Goal: Transaction & Acquisition: Download file/media

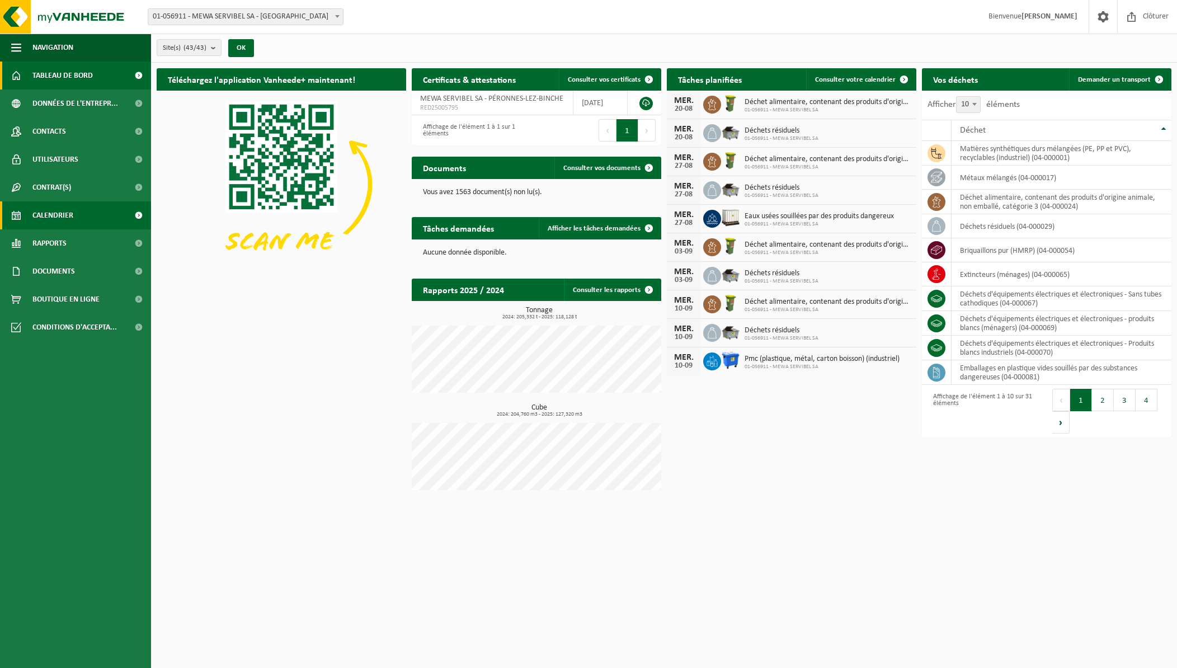
click at [67, 215] on span "Calendrier" at bounding box center [52, 215] width 41 height 28
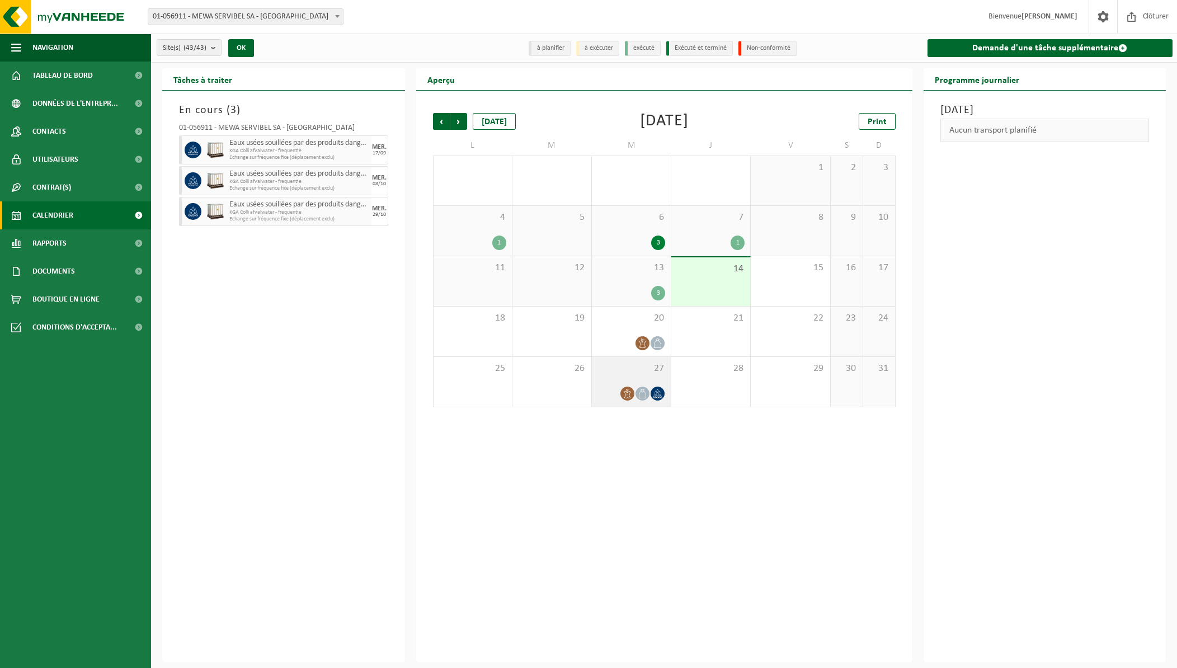
click at [663, 396] on span at bounding box center [658, 394] width 14 height 14
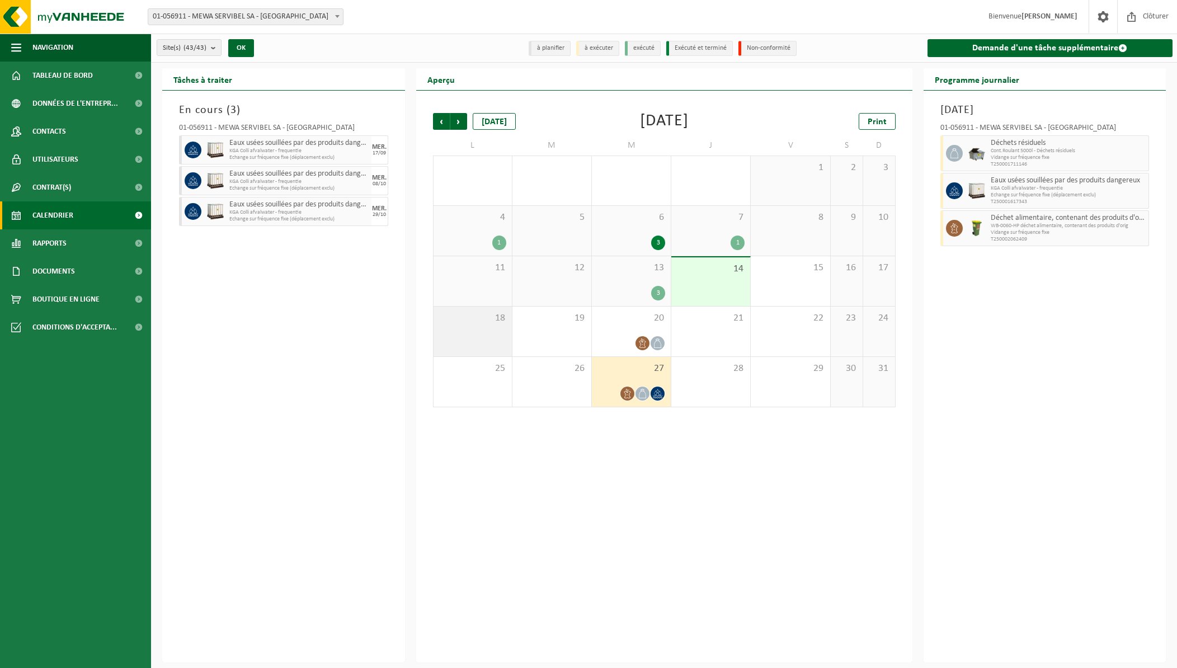
click at [485, 337] on div "18" at bounding box center [473, 332] width 78 height 50
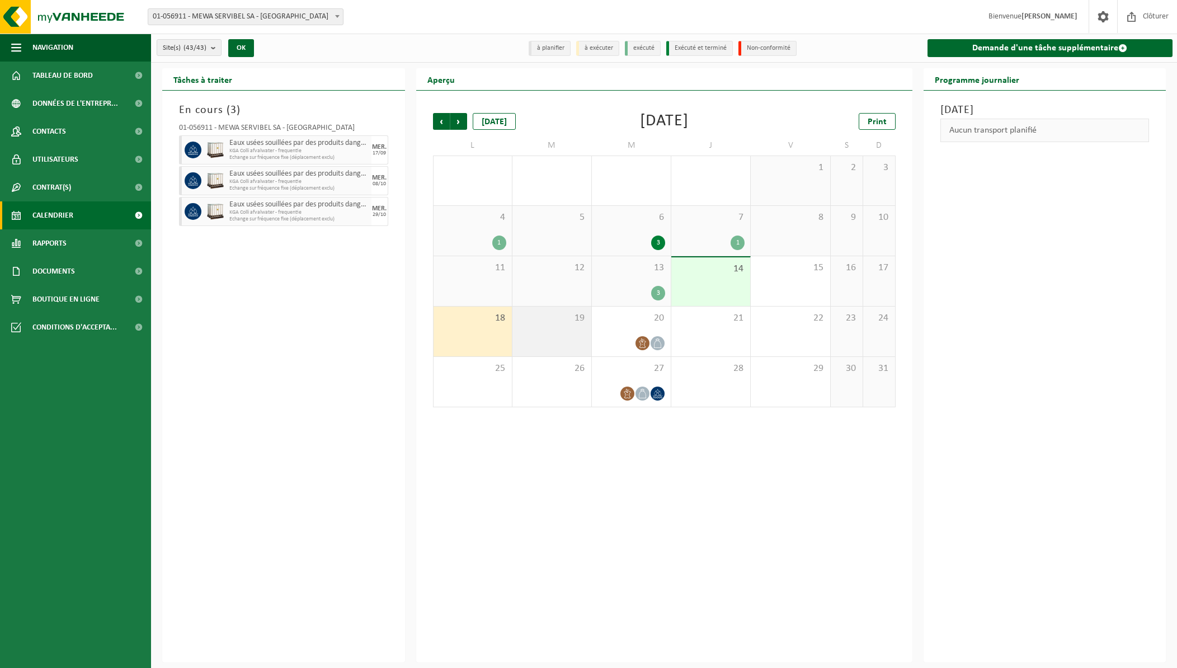
click at [548, 340] on div "19" at bounding box center [552, 332] width 79 height 50
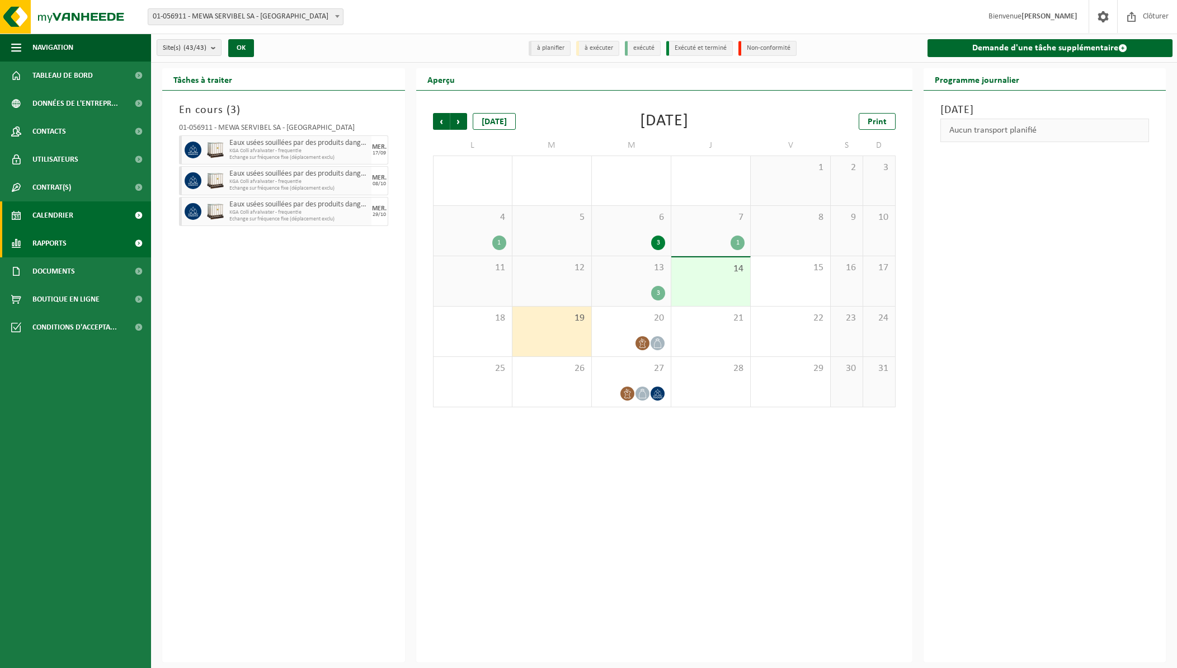
click at [51, 245] on span "Rapports" at bounding box center [49, 243] width 34 height 28
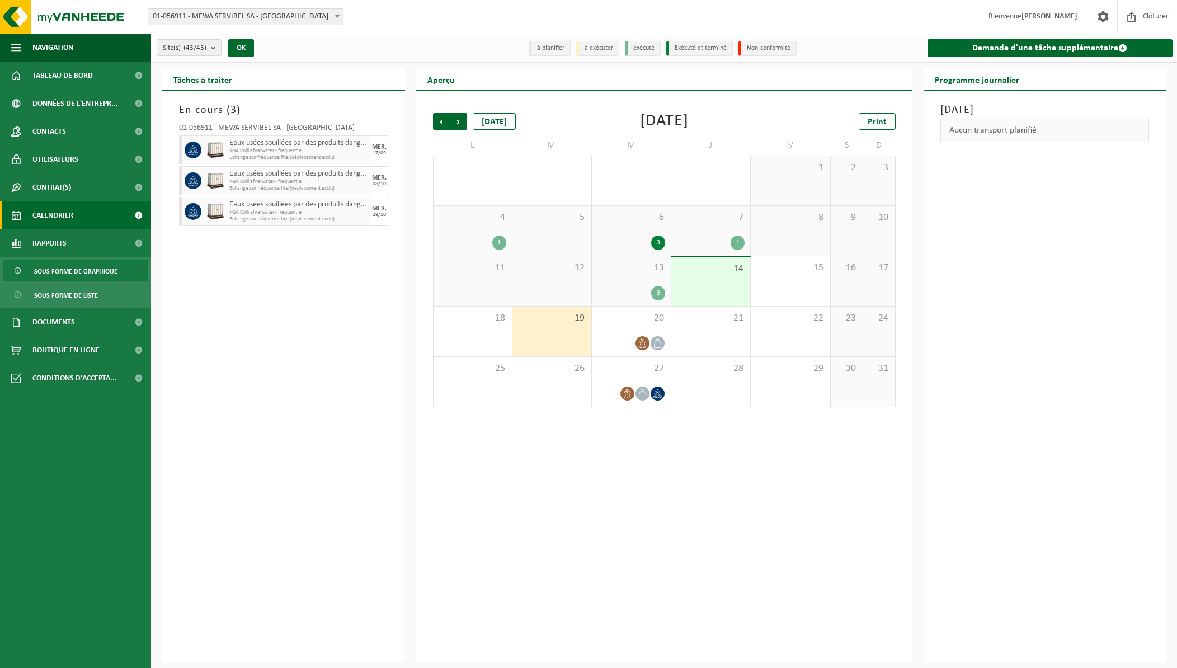
click at [72, 270] on span "Sous forme de graphique" at bounding box center [75, 271] width 83 height 21
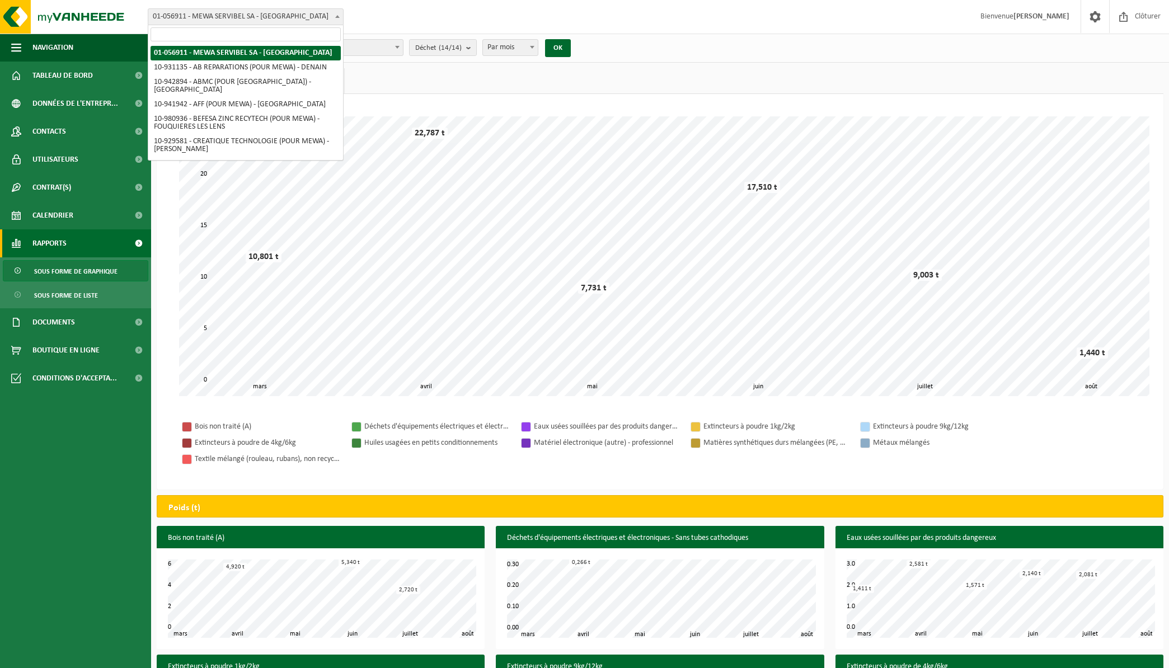
click at [264, 17] on span "01-056911 - MEWA SERVIBEL SA - [GEOGRAPHIC_DATA]" at bounding box center [245, 17] width 195 height 16
select select "134598"
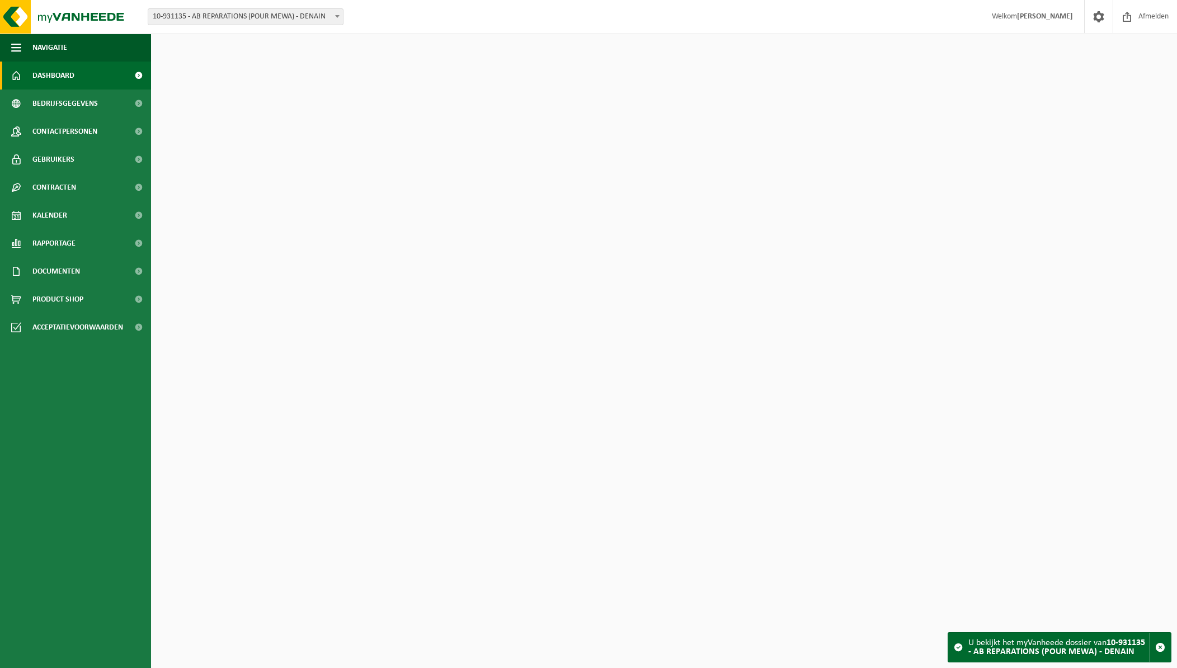
click at [319, 18] on span "10-931135 - AB REPARATIONS (POUR MEWA) - DENAIN" at bounding box center [245, 17] width 195 height 16
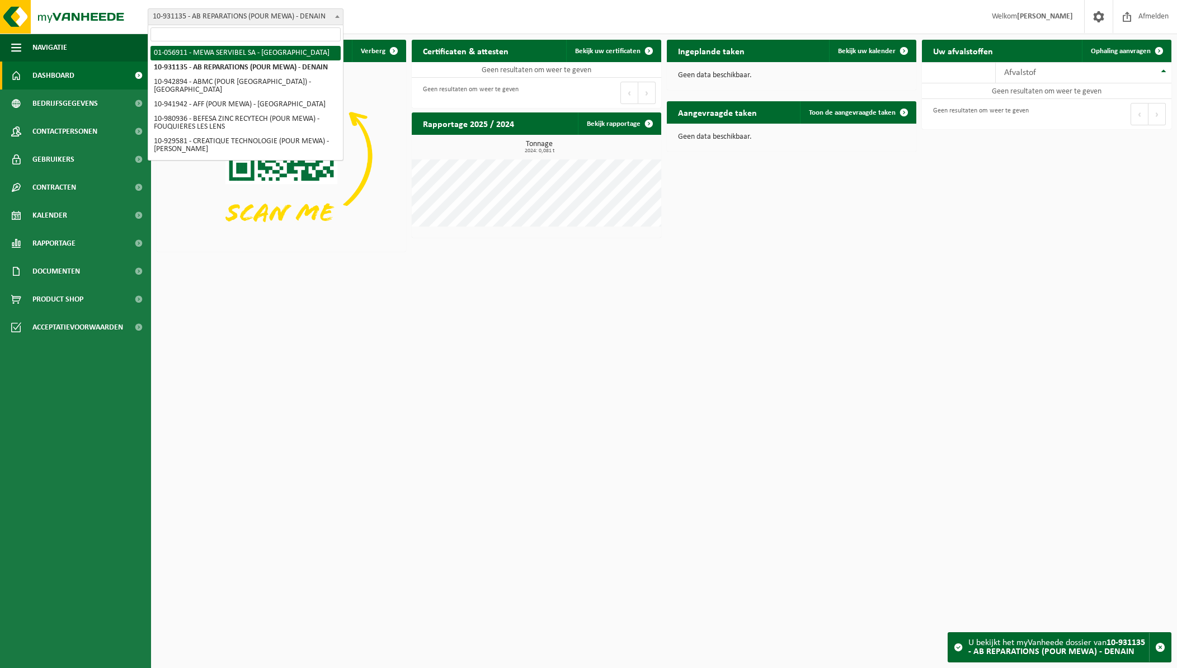
select select "337"
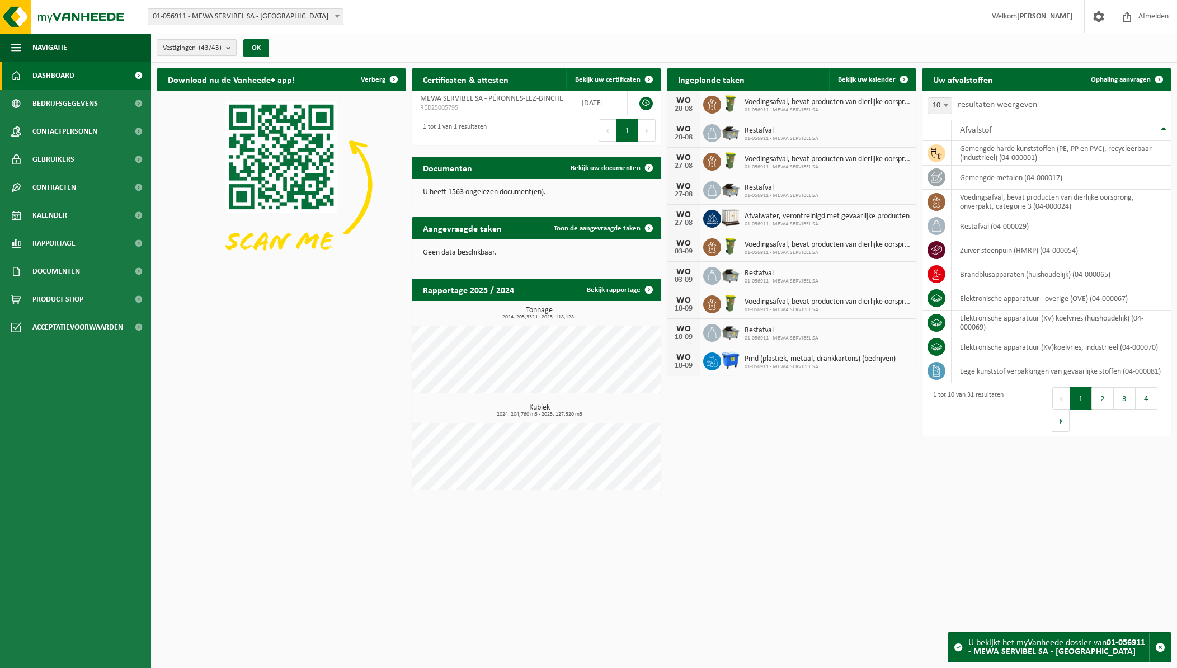
click at [224, 49] on button "Vestigingen (43/43)" at bounding box center [197, 47] width 80 height 17
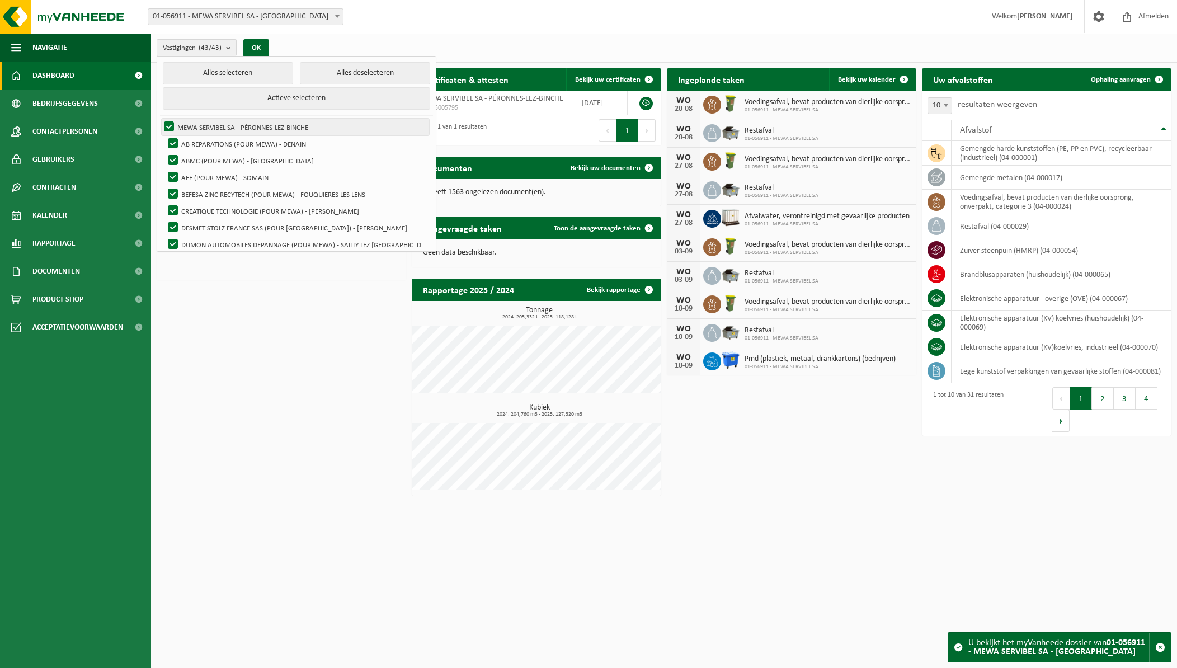
click at [170, 124] on label "MEWA SERVIBEL SA - PÉRONNES-LEZ-BINCHE" at bounding box center [295, 127] width 267 height 17
click at [160, 119] on input "MEWA SERVIBEL SA - PÉRONNES-LEZ-BINCHE" at bounding box center [159, 118] width 1 height 1
checkbox input "false"
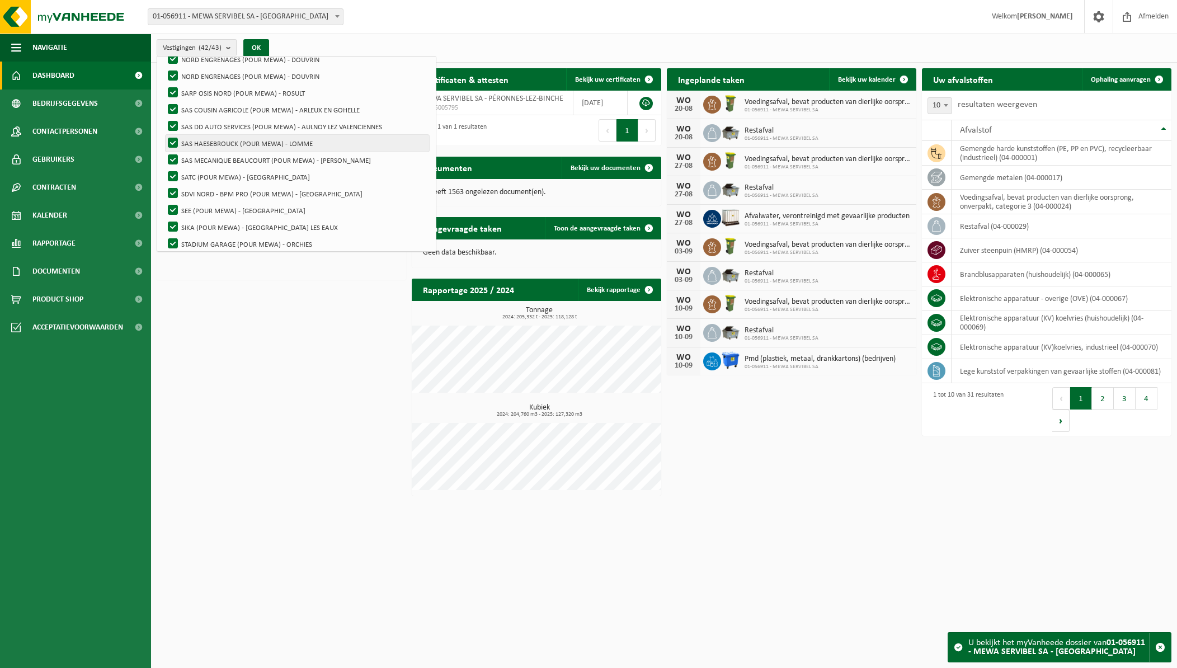
scroll to position [593, 0]
click at [251, 52] on button "OK" at bounding box center [256, 48] width 26 height 18
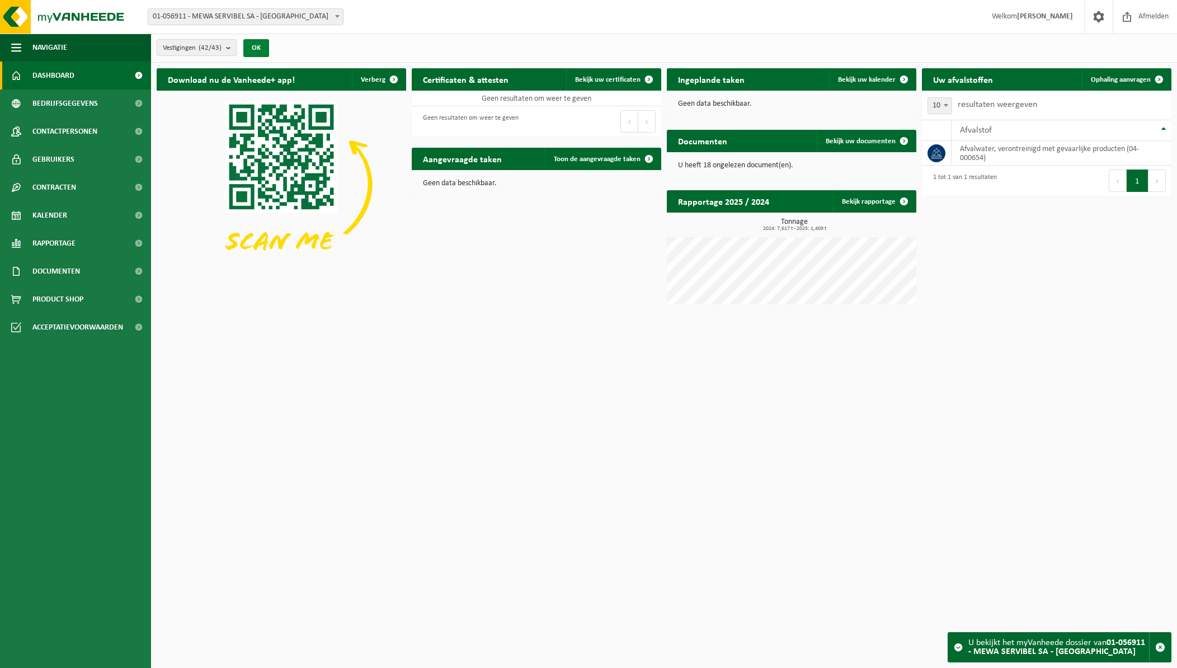
click at [263, 51] on button "OK" at bounding box center [256, 48] width 26 height 18
click at [64, 245] on span "Rapportage" at bounding box center [53, 243] width 43 height 28
click at [64, 268] on span "In grafiekvorm" at bounding box center [59, 271] width 50 height 21
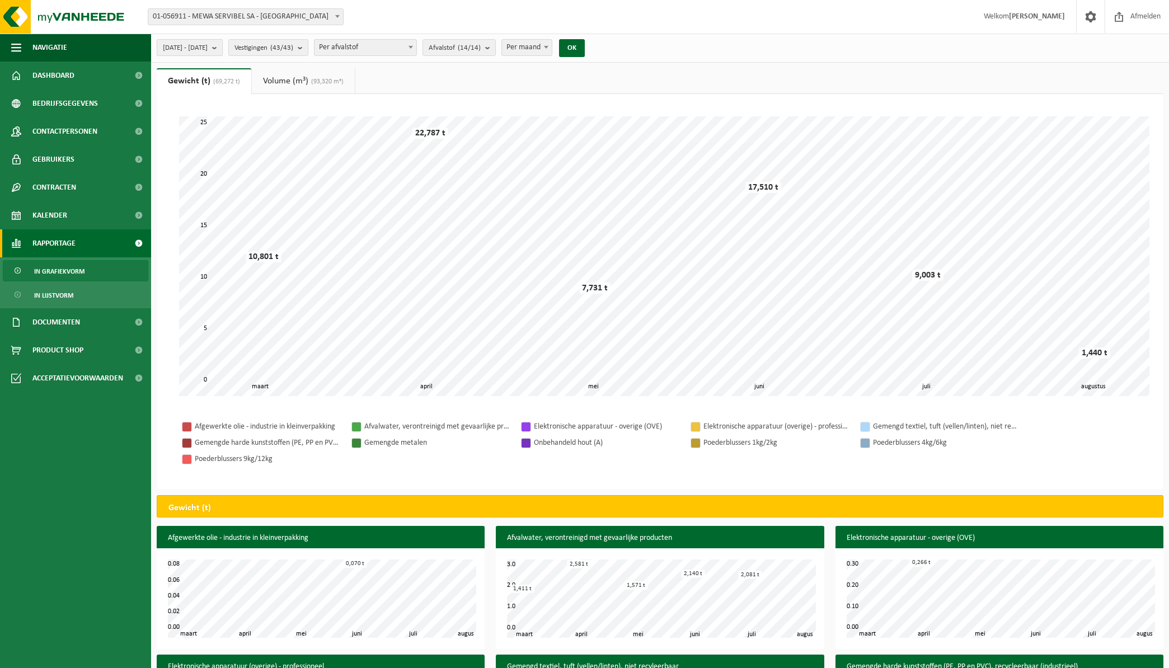
click at [208, 49] on span "[DATE] - [DATE]" at bounding box center [185, 48] width 45 height 17
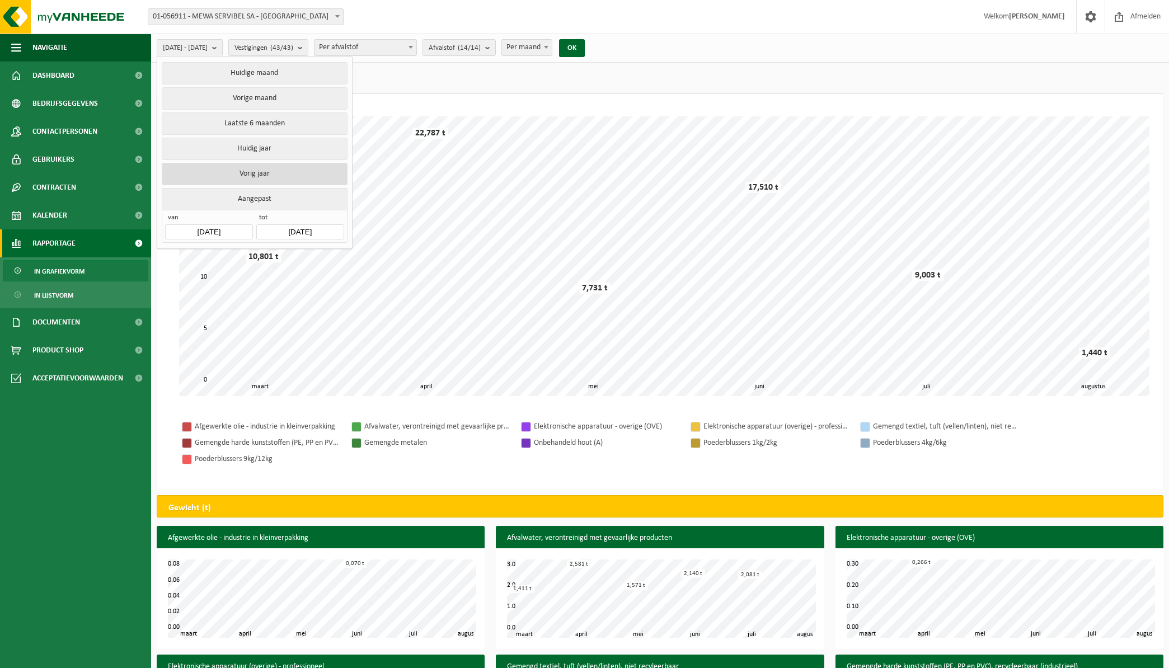
click at [264, 174] on button "Vorig jaar" at bounding box center [254, 174] width 185 height 22
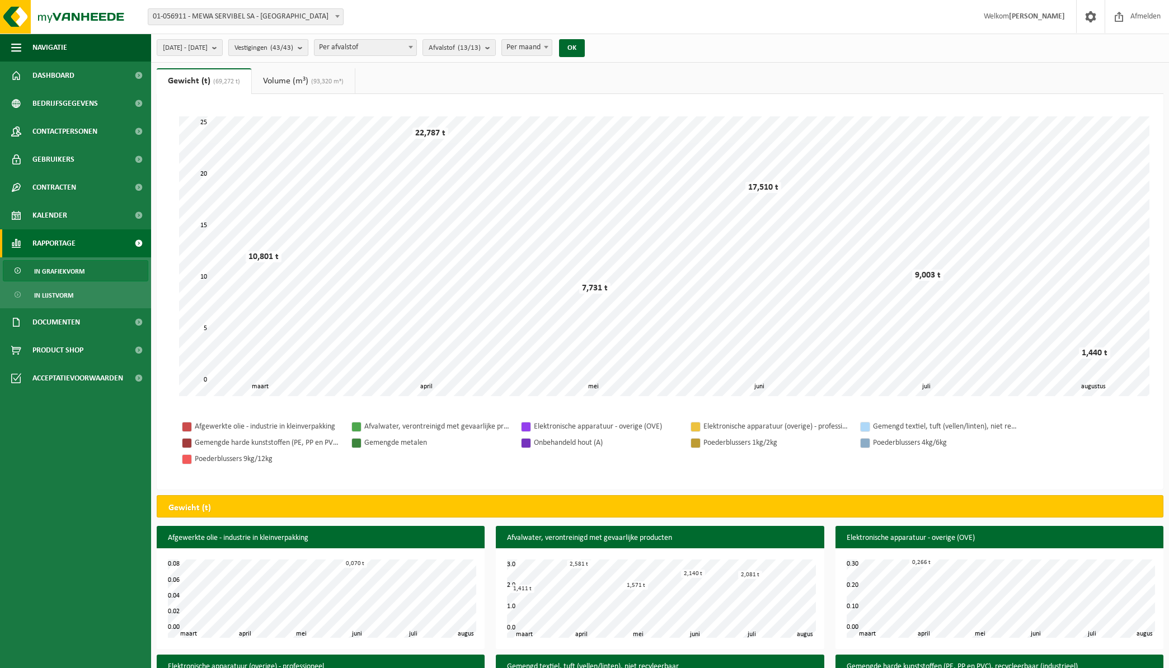
click at [308, 50] on button "Vestigingen (43/43)" at bounding box center [268, 47] width 80 height 17
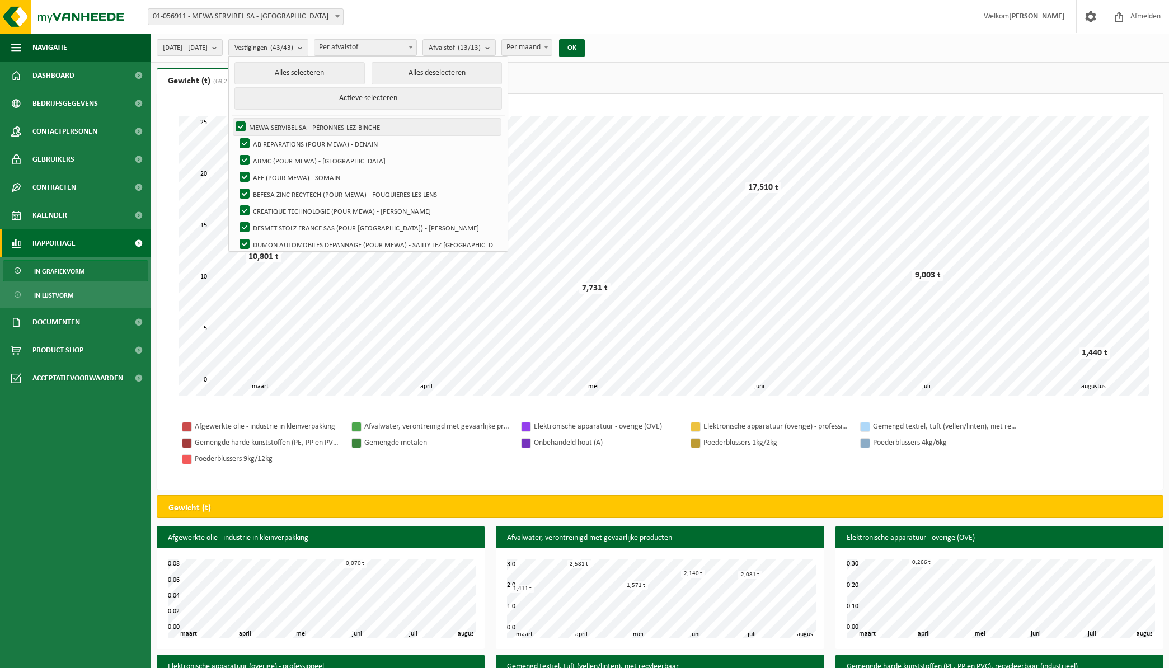
click at [269, 125] on label "MEWA SERVIBEL SA - PÉRONNES-LEZ-BINCHE" at bounding box center [366, 127] width 267 height 17
click at [232, 119] on input "MEWA SERVIBEL SA - PÉRONNES-LEZ-BINCHE" at bounding box center [231, 118] width 1 height 1
checkbox input "false"
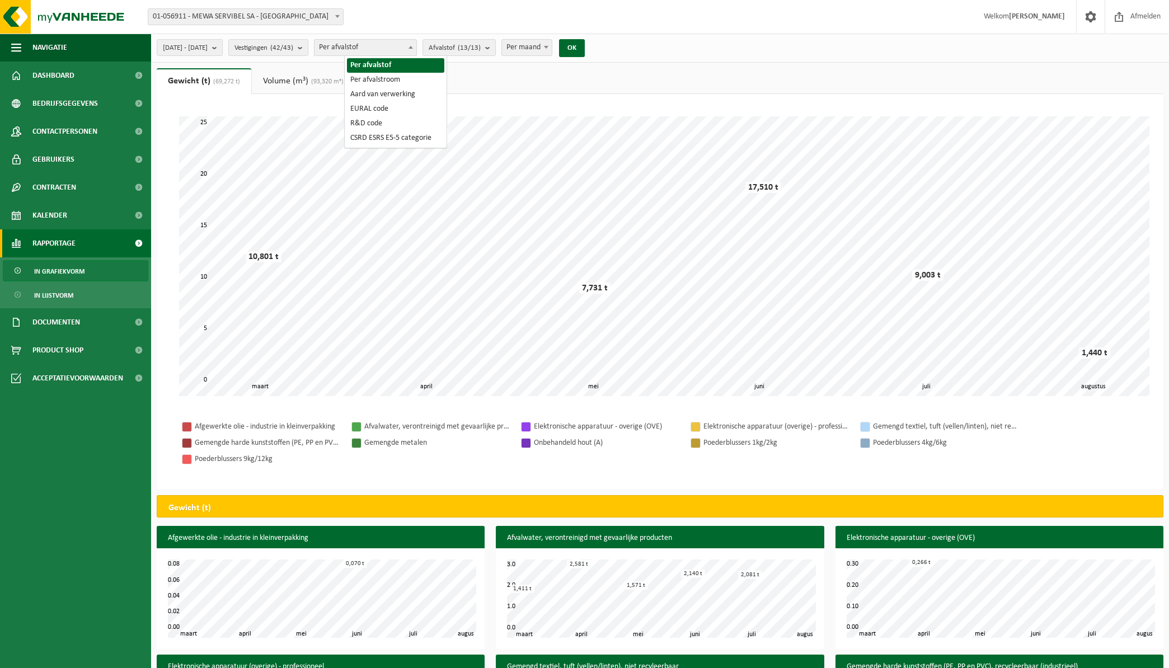
click at [416, 54] on span at bounding box center [410, 47] width 11 height 15
click at [575, 114] on div "Even geduld. Door de grote hoeveelheid gegevens duurt het laden even. [PERSON_N…" at bounding box center [660, 256] width 984 height 302
click at [495, 51] on b "submit" at bounding box center [490, 48] width 10 height 16
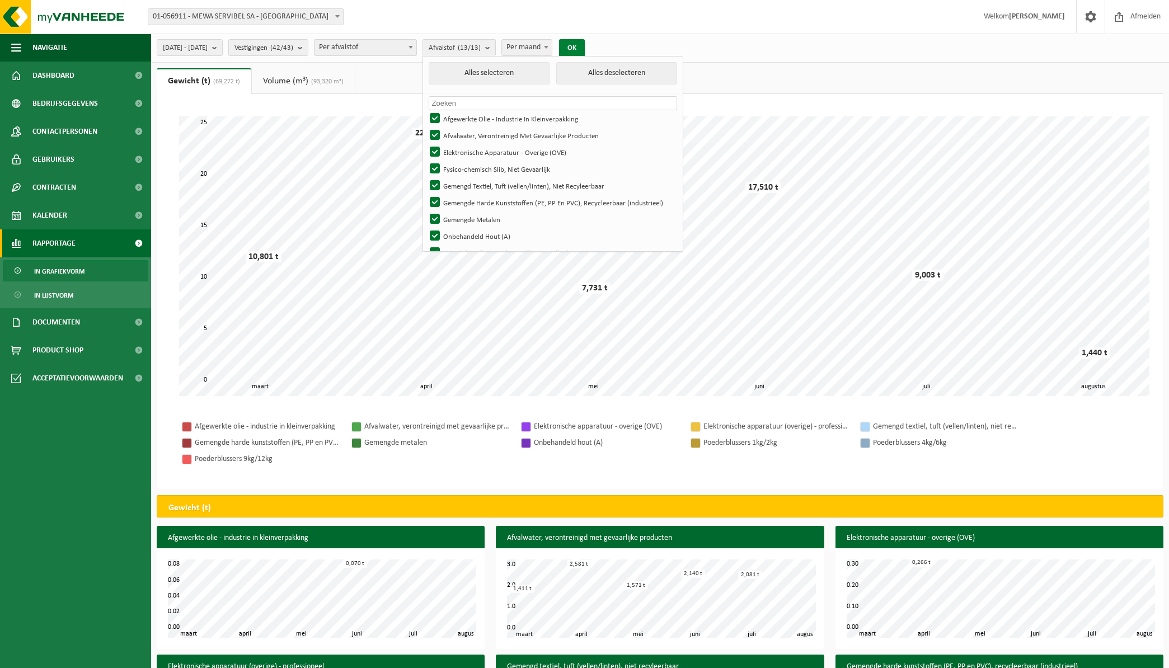
click at [585, 49] on button "OK" at bounding box center [572, 48] width 26 height 18
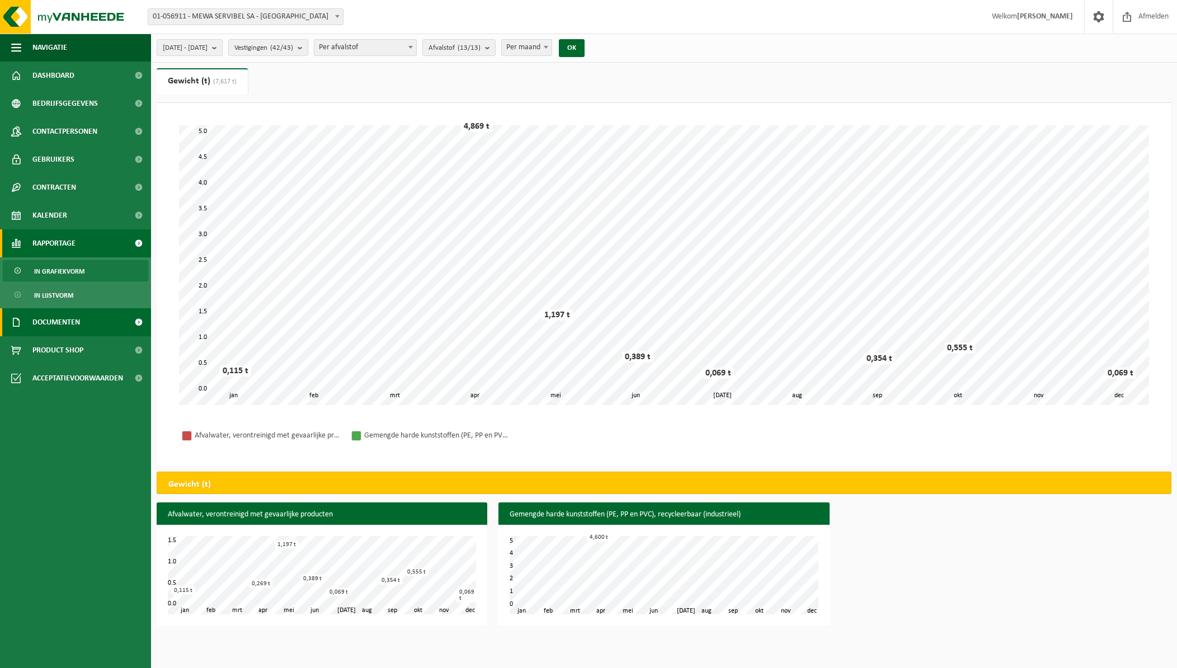
click at [83, 322] on link "Documenten" at bounding box center [75, 322] width 151 height 28
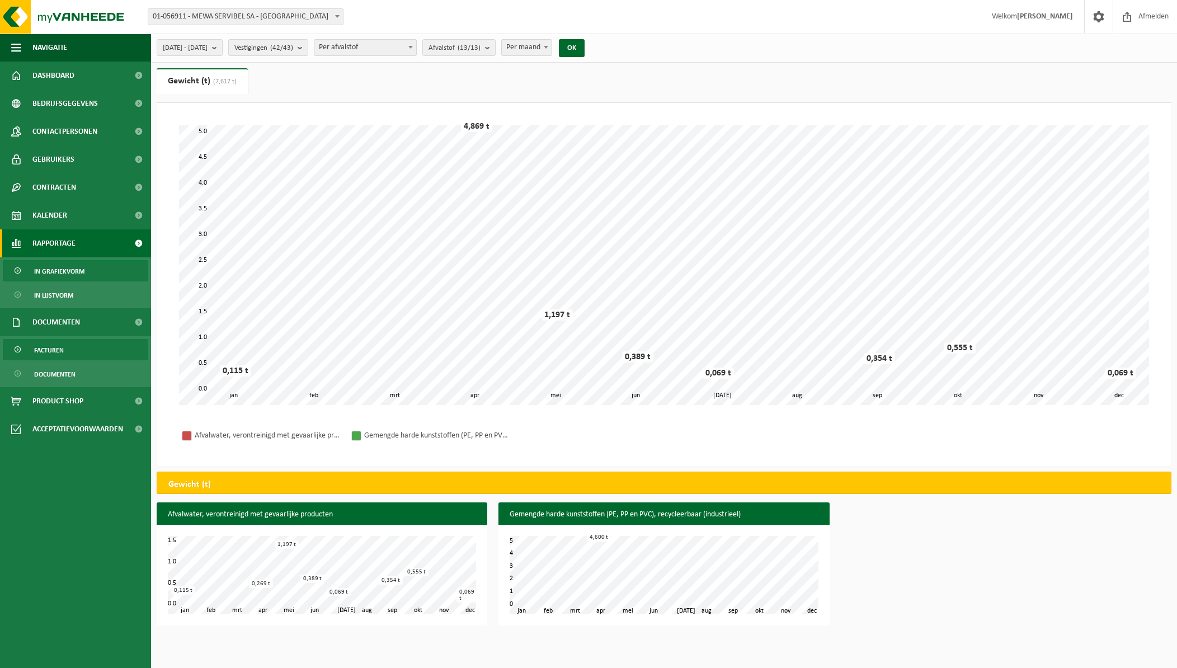
click at [62, 344] on span "Facturen" at bounding box center [49, 350] width 30 height 21
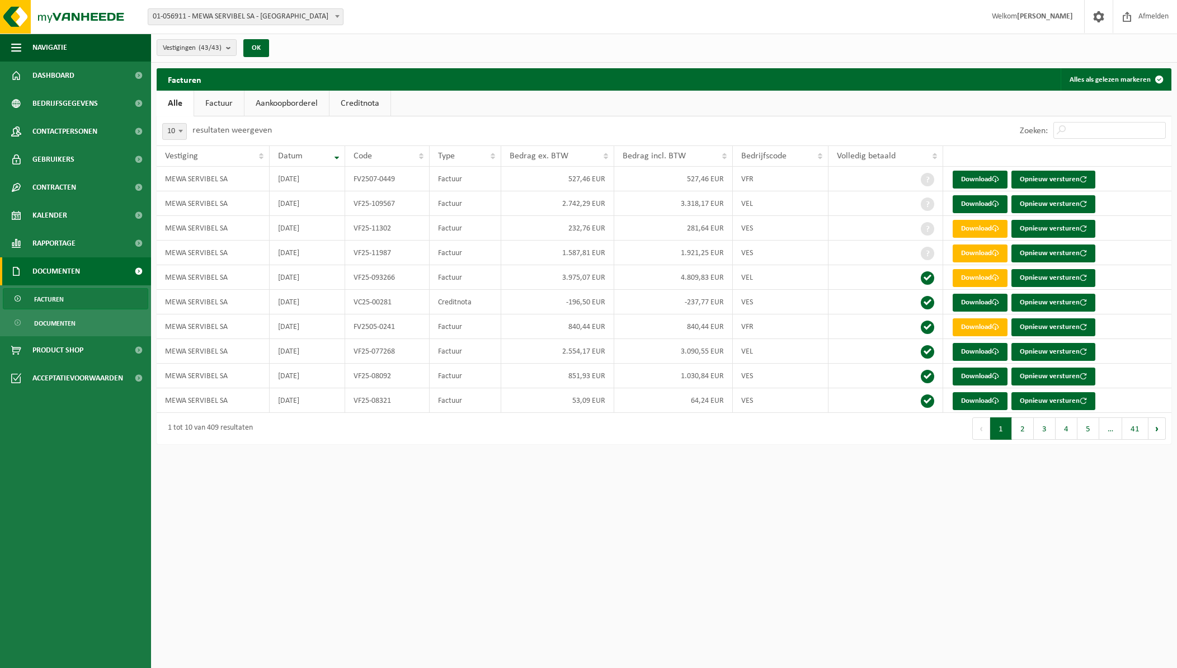
click at [202, 105] on link "Factuur" at bounding box center [219, 104] width 50 height 26
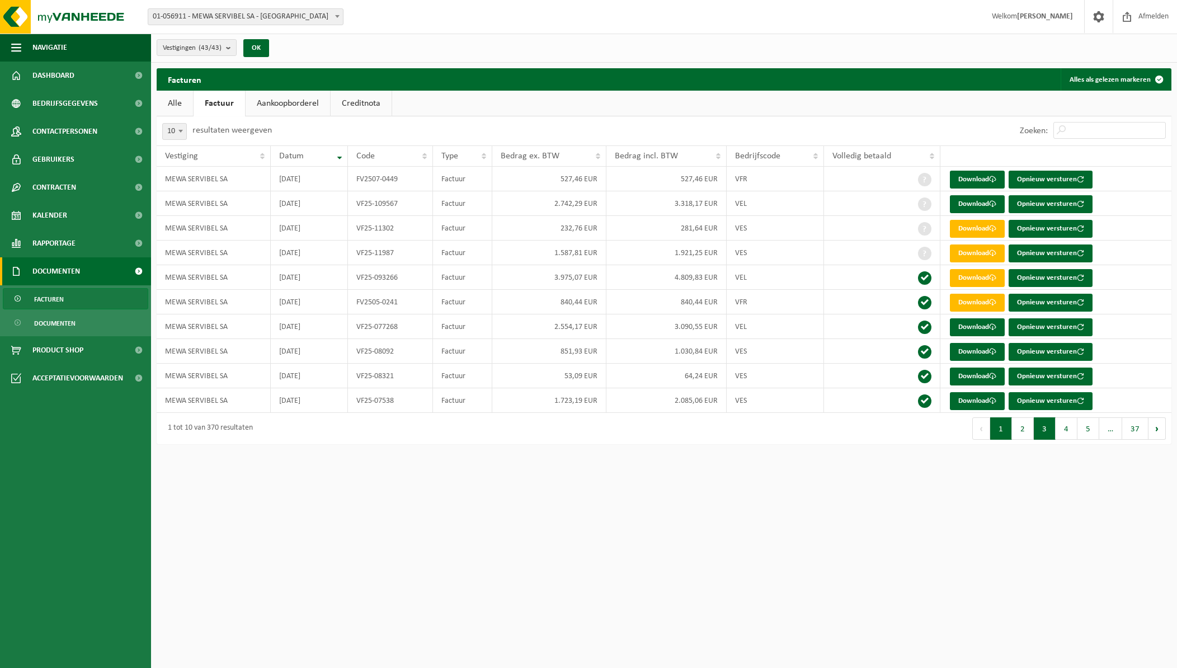
click at [1049, 425] on button "3" at bounding box center [1045, 428] width 22 height 22
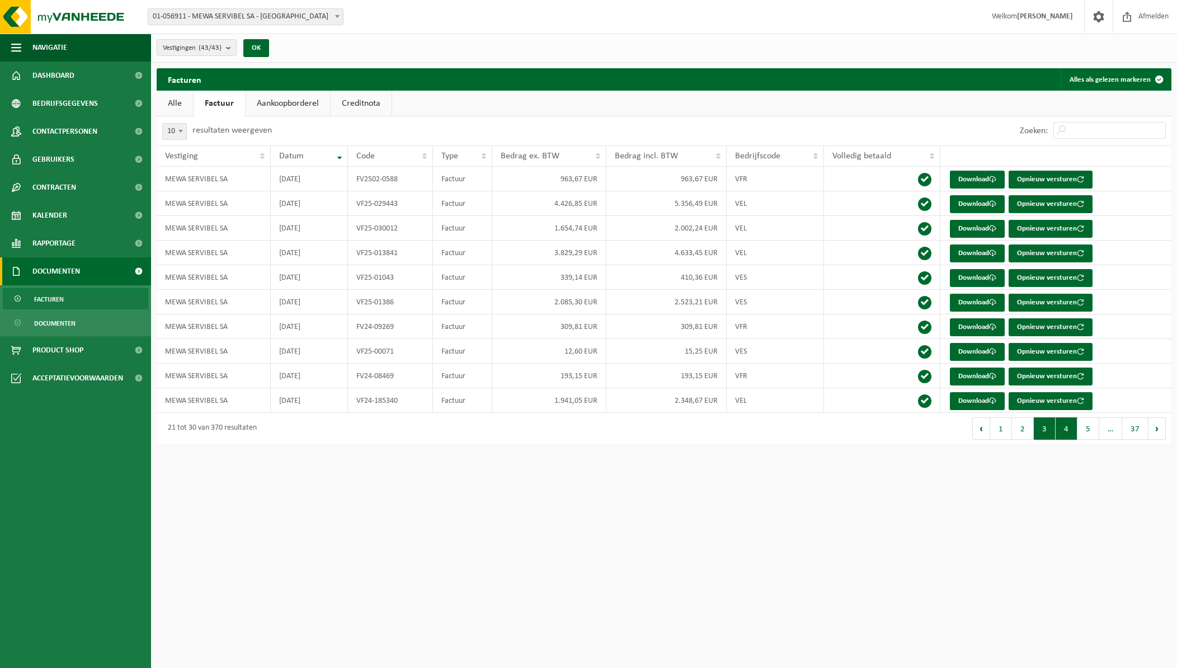
click at [1064, 427] on button "4" at bounding box center [1067, 428] width 22 height 22
click at [1092, 431] on button "5" at bounding box center [1089, 428] width 22 height 22
click at [1082, 438] on button "6" at bounding box center [1089, 428] width 22 height 22
click at [969, 329] on link "Download" at bounding box center [977, 327] width 55 height 18
click at [974, 400] on link "Download" at bounding box center [977, 401] width 55 height 18
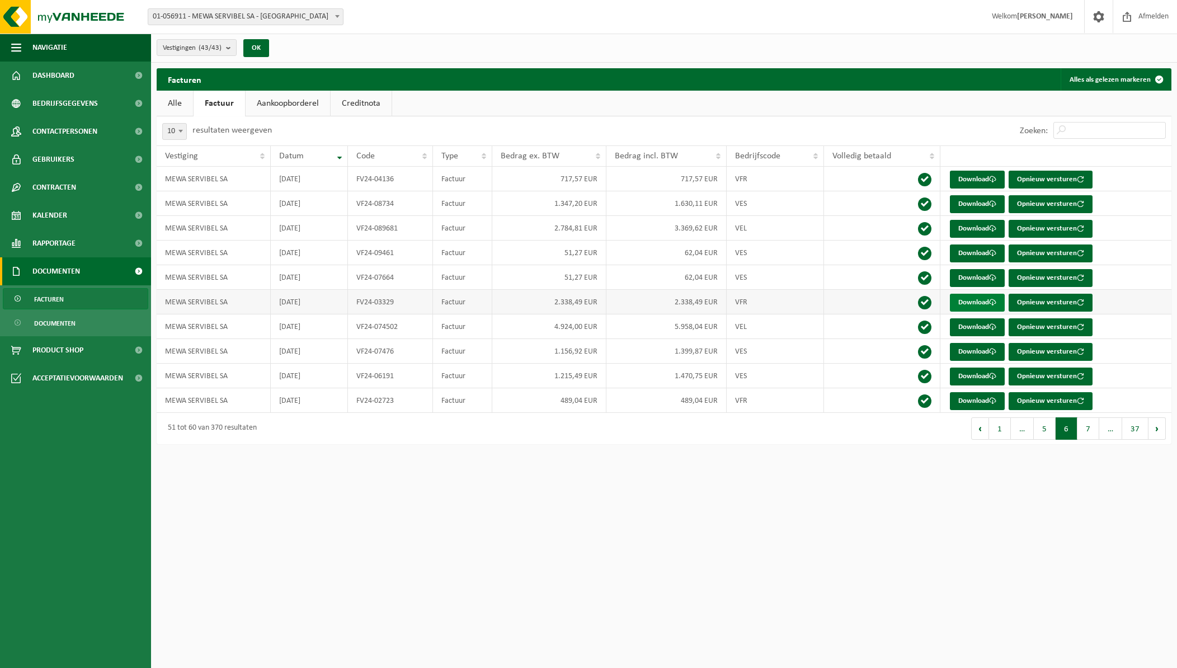
click at [967, 303] on link "Download" at bounding box center [977, 303] width 55 height 18
click at [1088, 433] on button "7" at bounding box center [1089, 428] width 22 height 22
click at [975, 372] on link "Download" at bounding box center [977, 377] width 55 height 18
